Goal: Navigation & Orientation: Find specific page/section

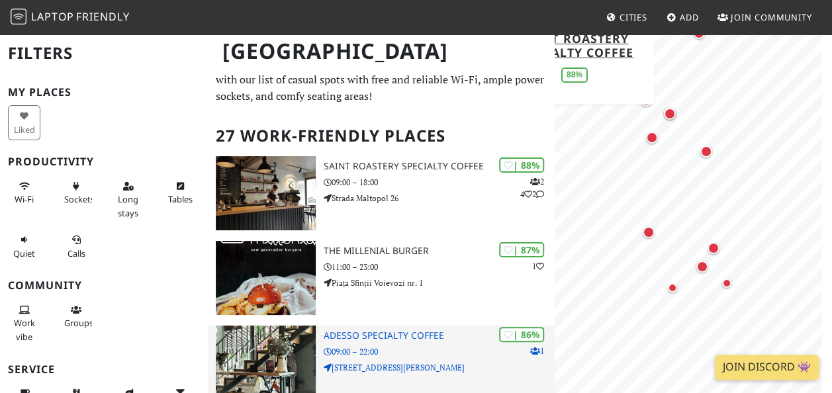
scroll to position [32, 0]
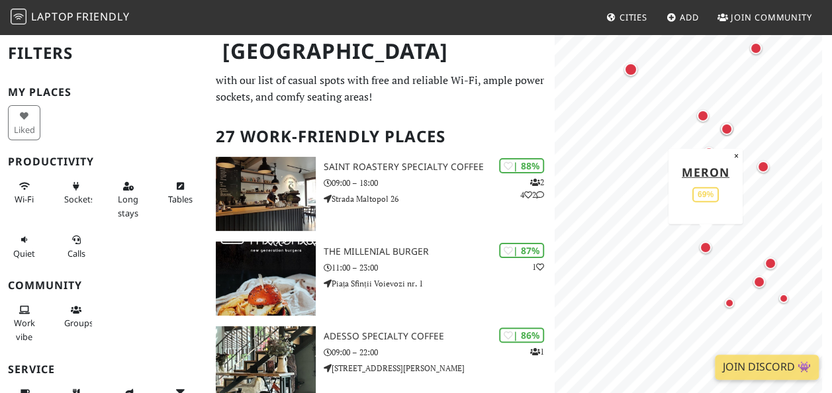
click at [708, 248] on div "Map marker" at bounding box center [706, 248] width 12 height 12
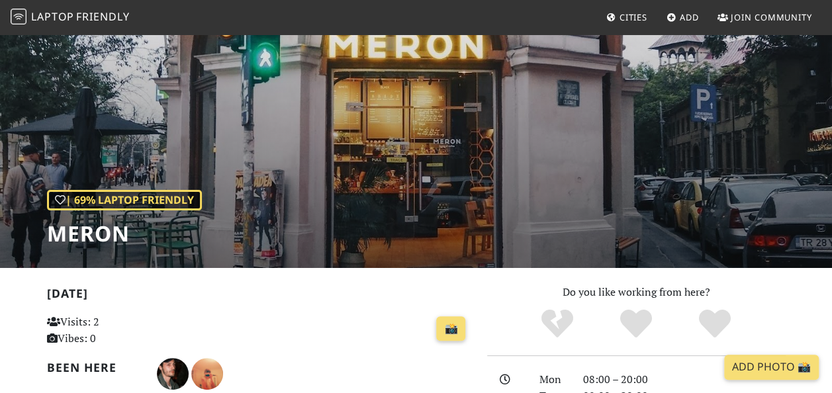
scroll to position [40, 0]
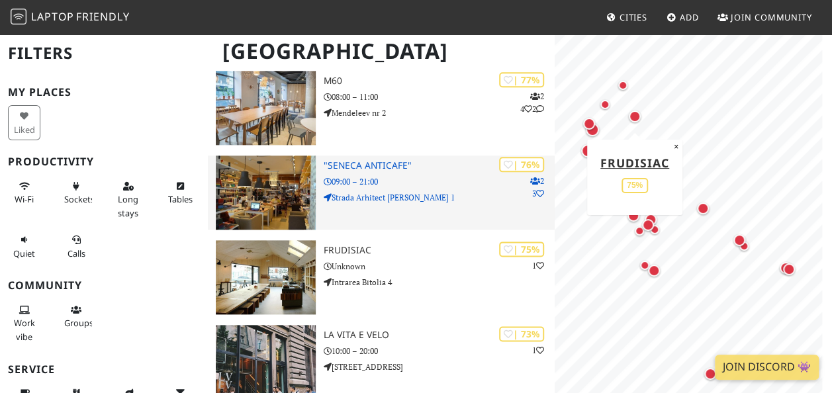
scroll to position [704, 0]
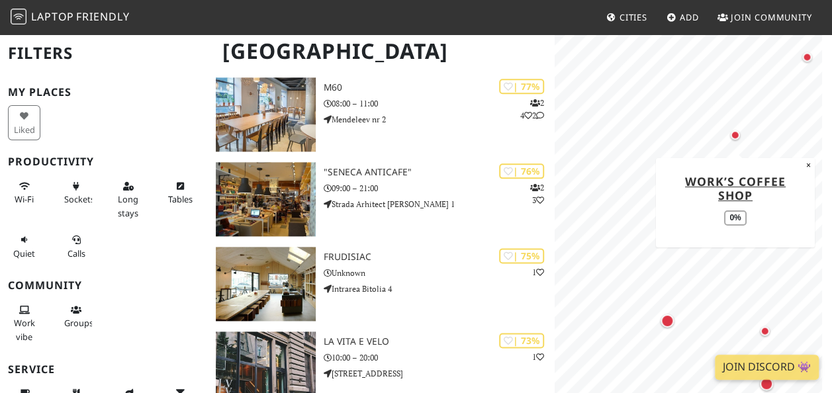
drag, startPoint x: 629, startPoint y: 190, endPoint x: 736, endPoint y: 135, distance: 120.5
click at [736, 135] on div "Map marker" at bounding box center [735, 134] width 9 height 9
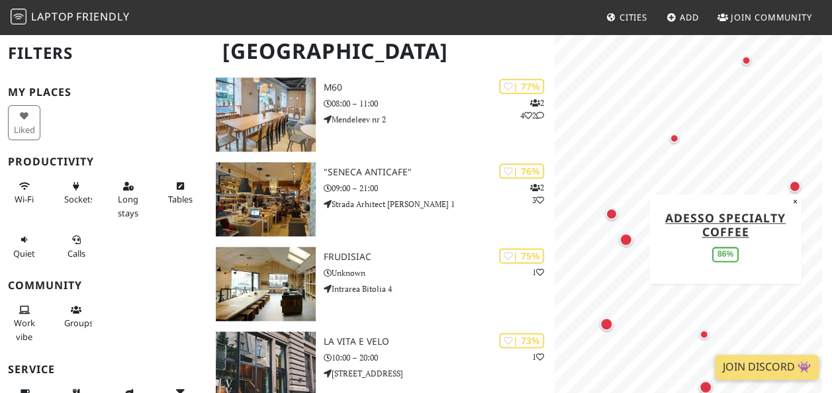
drag, startPoint x: 683, startPoint y: 228, endPoint x: 622, endPoint y: 232, distance: 61.0
click at [622, 232] on div "Map marker" at bounding box center [626, 239] width 26 height 26
click at [628, 237] on div "Map marker" at bounding box center [626, 239] width 13 height 13
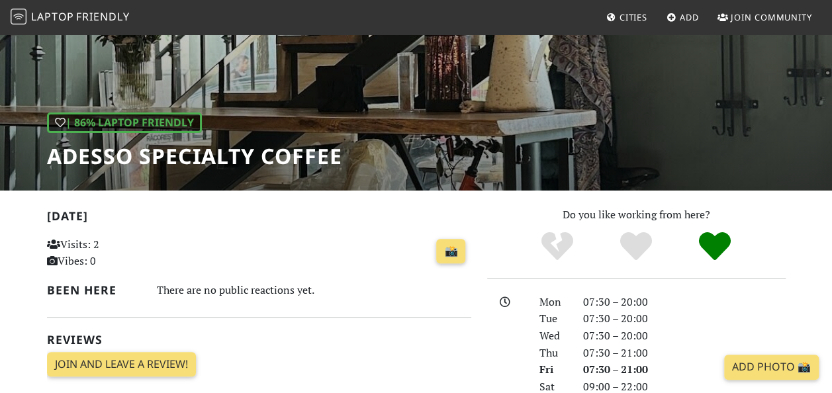
scroll to position [119, 0]
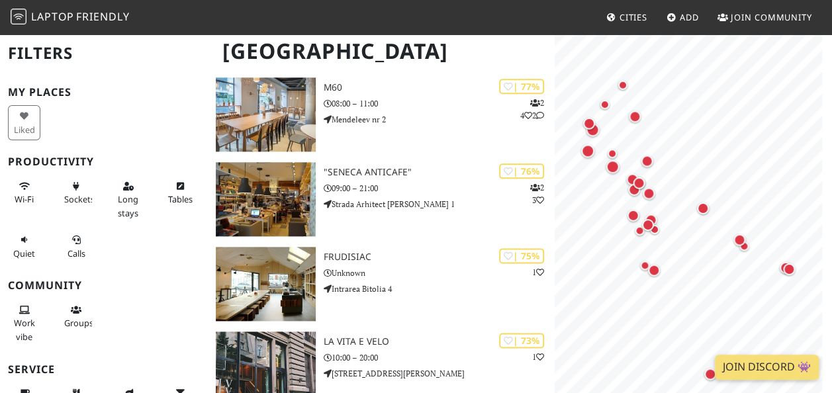
scroll to position [704, 0]
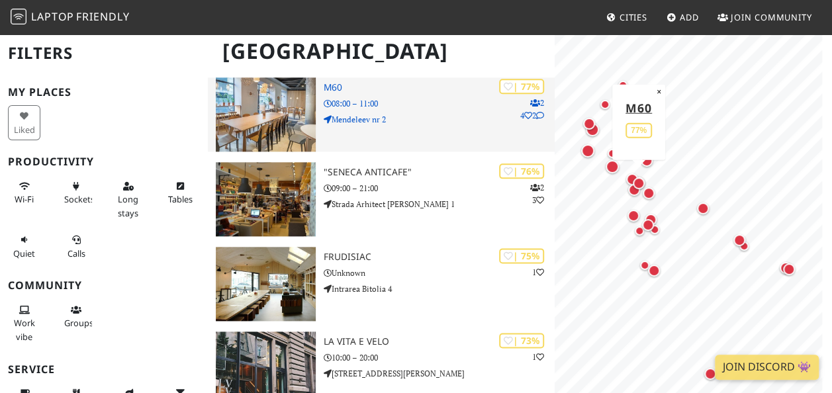
click at [377, 120] on p "Mendeleev nr 2" at bounding box center [439, 119] width 231 height 13
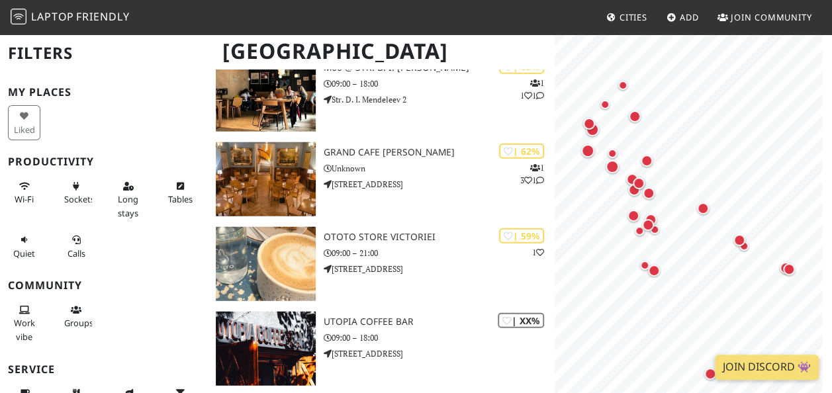
scroll to position [1656, 0]
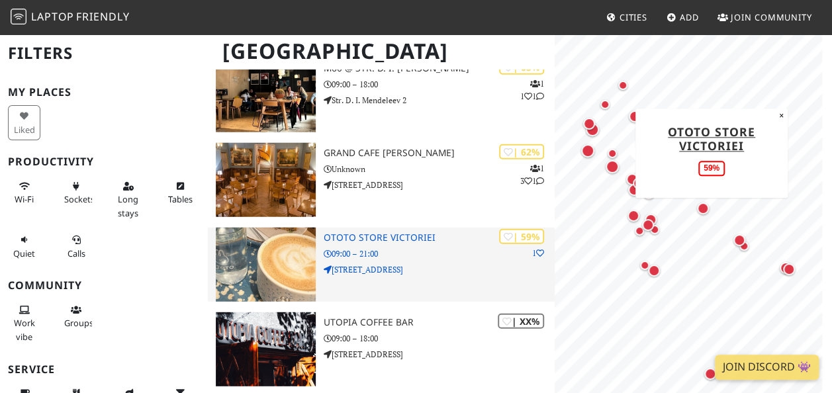
click at [396, 264] on p "[STREET_ADDRESS]" at bounding box center [439, 270] width 231 height 13
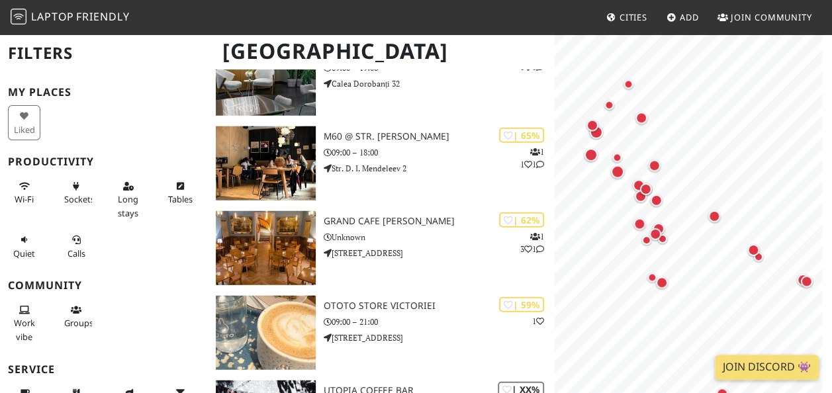
scroll to position [1656, 0]
